Goal: Task Accomplishment & Management: Complete application form

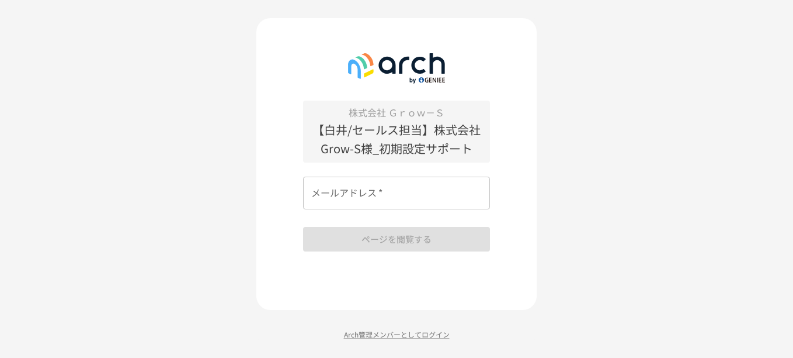
click at [327, 200] on input "メールアドレス   *" at bounding box center [396, 192] width 187 height 33
